Goal: Navigation & Orientation: Find specific page/section

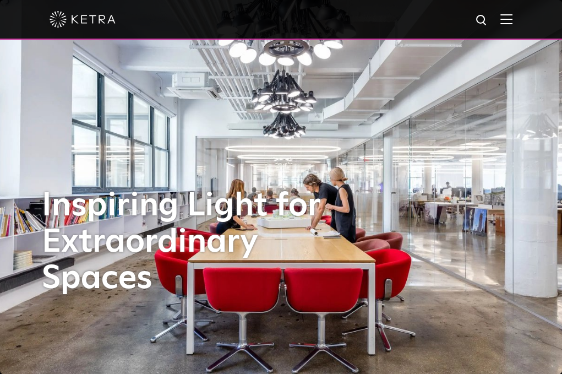
click at [488, 23] on img at bounding box center [482, 21] width 14 height 14
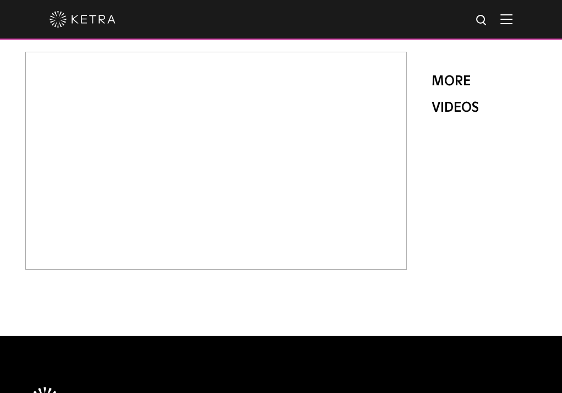
scroll to position [504, 0]
